Goal: Task Accomplishment & Management: Manage account settings

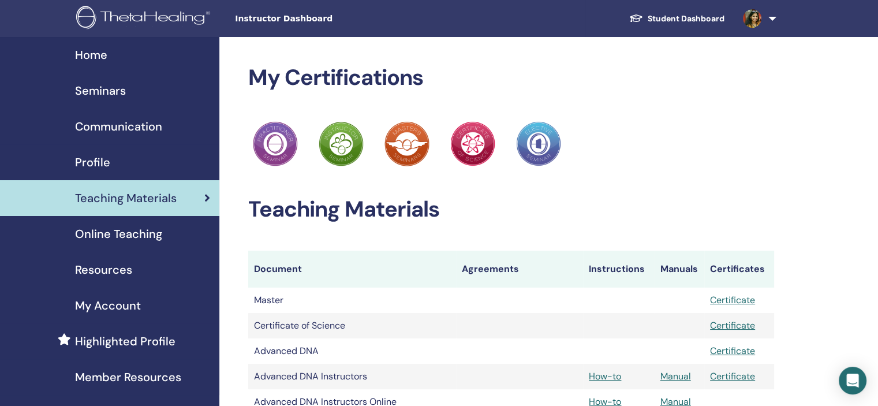
click at [128, 151] on link "Profile" at bounding box center [109, 162] width 219 height 36
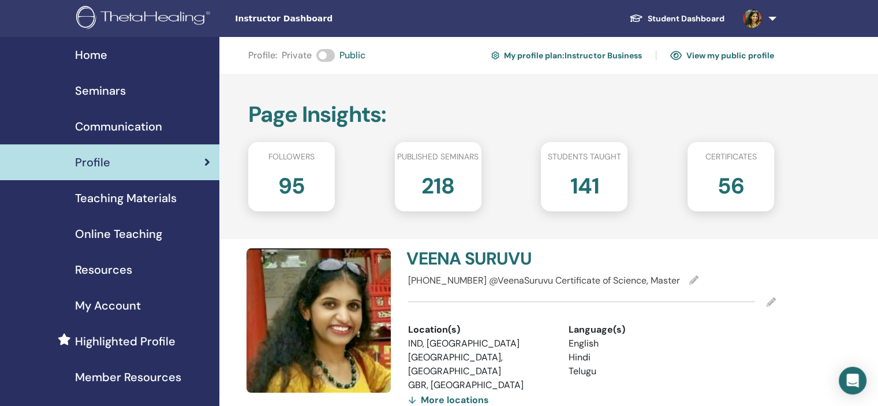
click at [132, 92] on div "Seminars" at bounding box center [109, 90] width 201 height 17
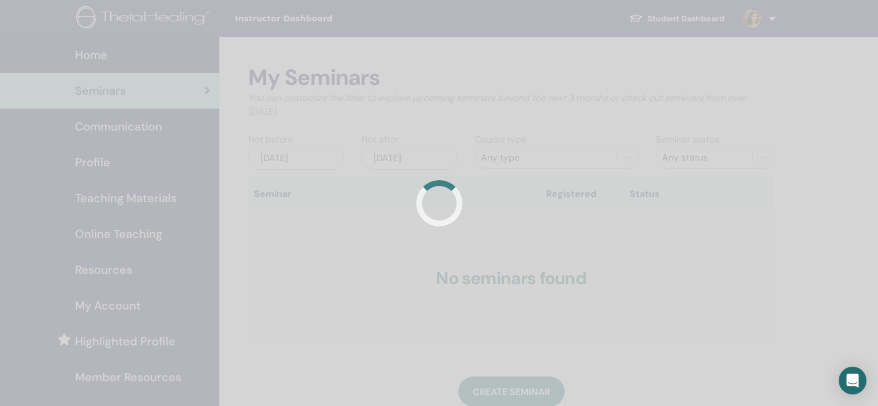
scroll to position [231, 0]
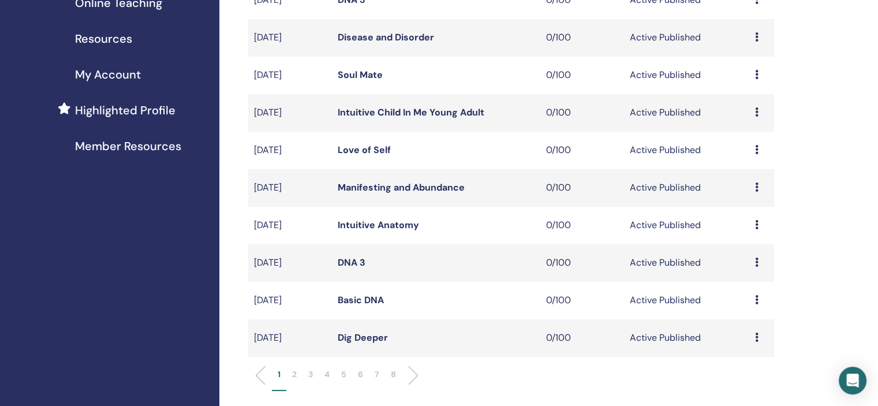
click at [372, 372] on li "7" at bounding box center [377, 379] width 16 height 23
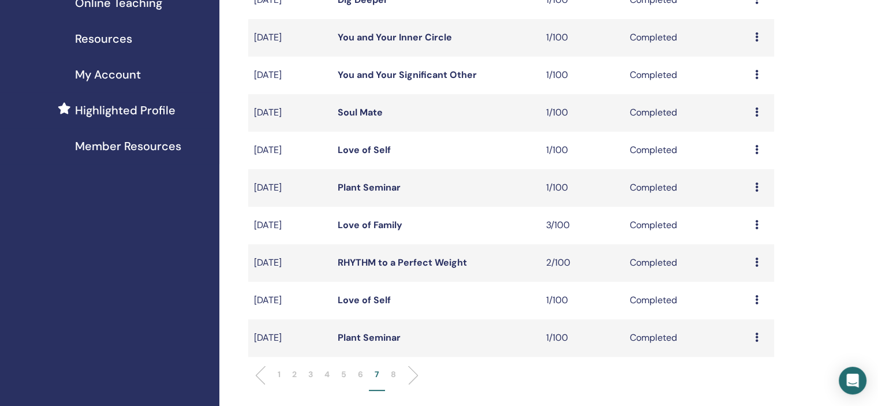
click at [358, 372] on p "6" at bounding box center [360, 374] width 5 height 12
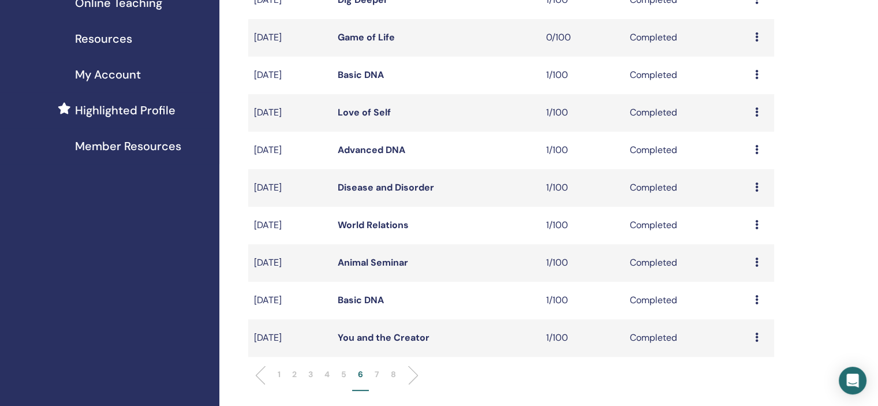
click at [755, 188] on icon at bounding box center [756, 186] width 3 height 9
click at [759, 210] on link "Attendees" at bounding box center [747, 214] width 44 height 12
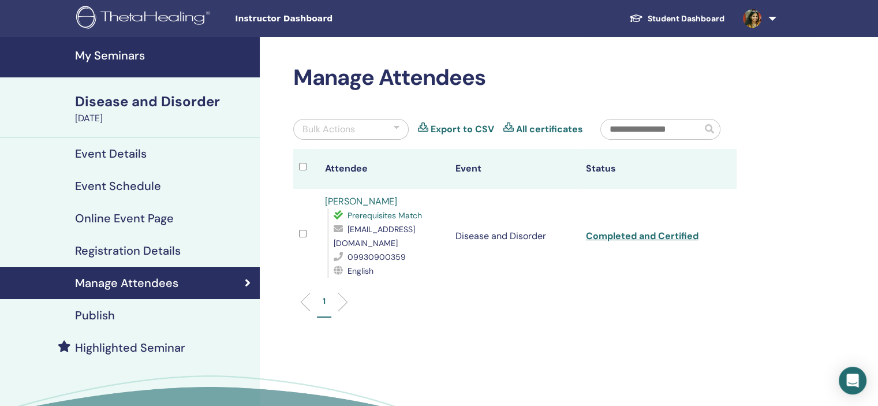
click at [365, 196] on link "[PERSON_NAME]" at bounding box center [361, 201] width 72 height 12
